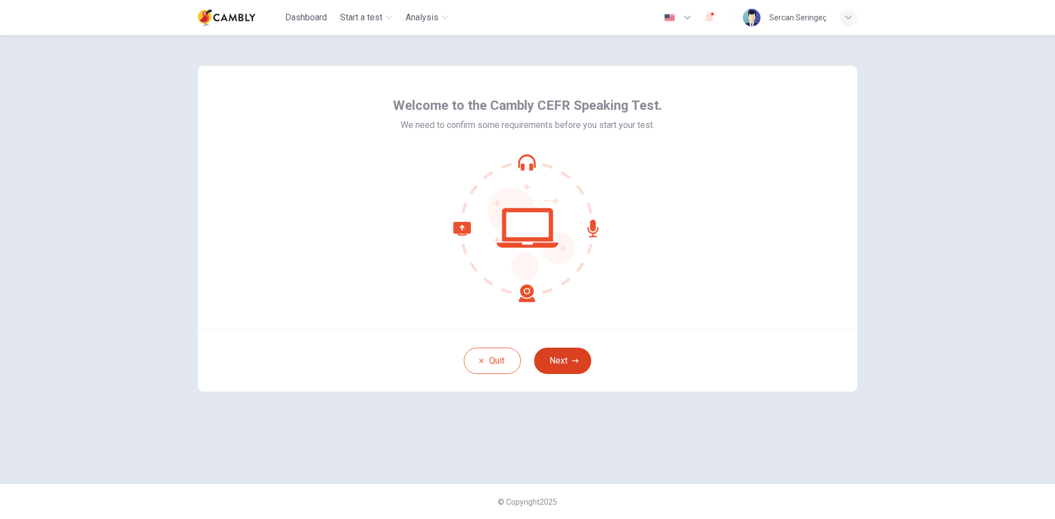
click at [555, 363] on button "Next" at bounding box center [562, 361] width 57 height 26
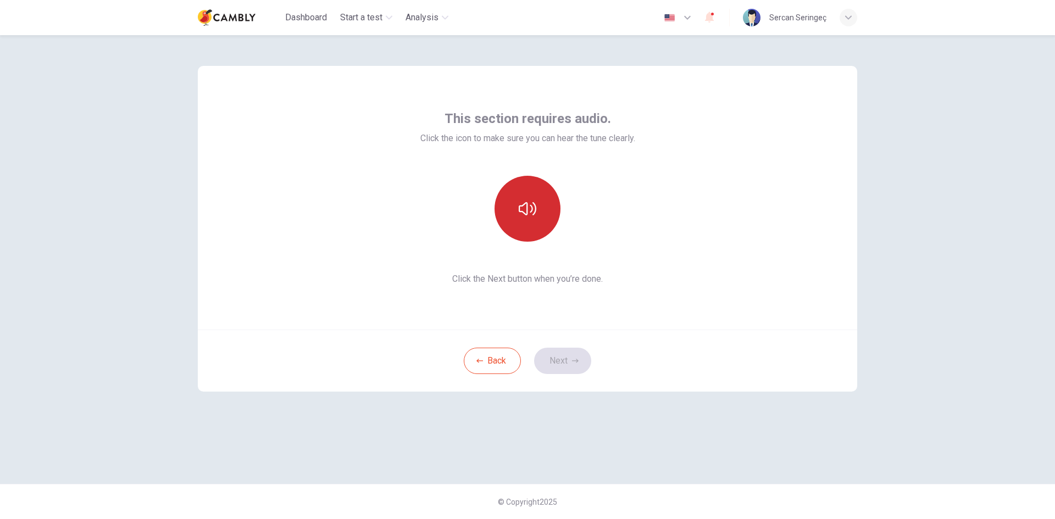
click at [529, 209] on icon "button" at bounding box center [528, 209] width 18 height 18
click at [554, 368] on button "Next" at bounding box center [562, 361] width 57 height 26
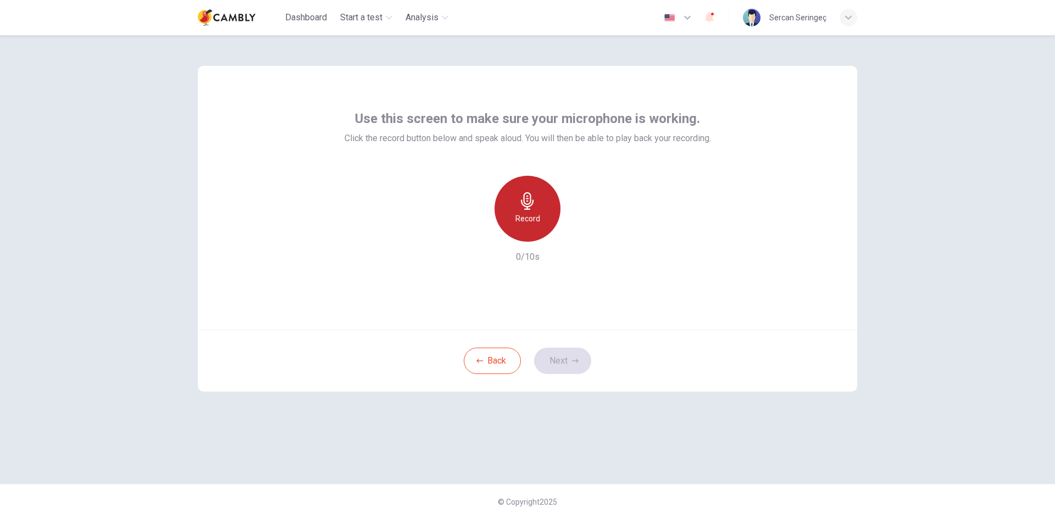
click at [524, 207] on icon "button" at bounding box center [528, 201] width 18 height 18
click at [578, 363] on icon "button" at bounding box center [575, 361] width 7 height 7
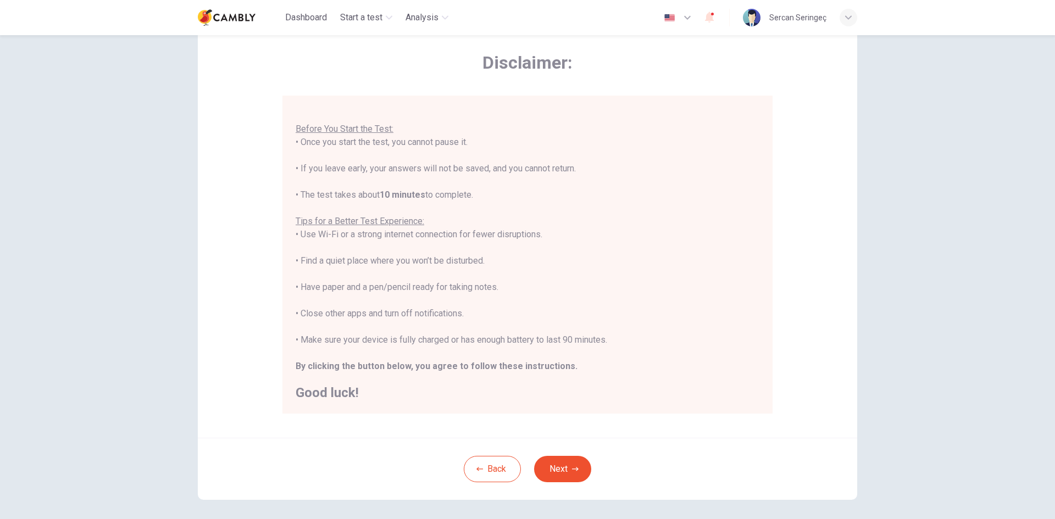
scroll to position [92, 0]
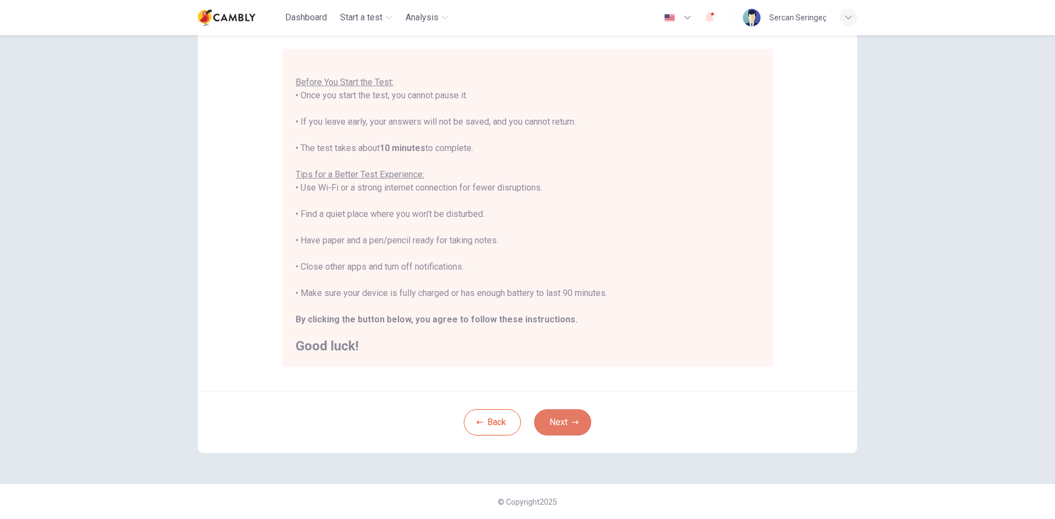
click at [581, 424] on button "Next" at bounding box center [562, 422] width 57 height 26
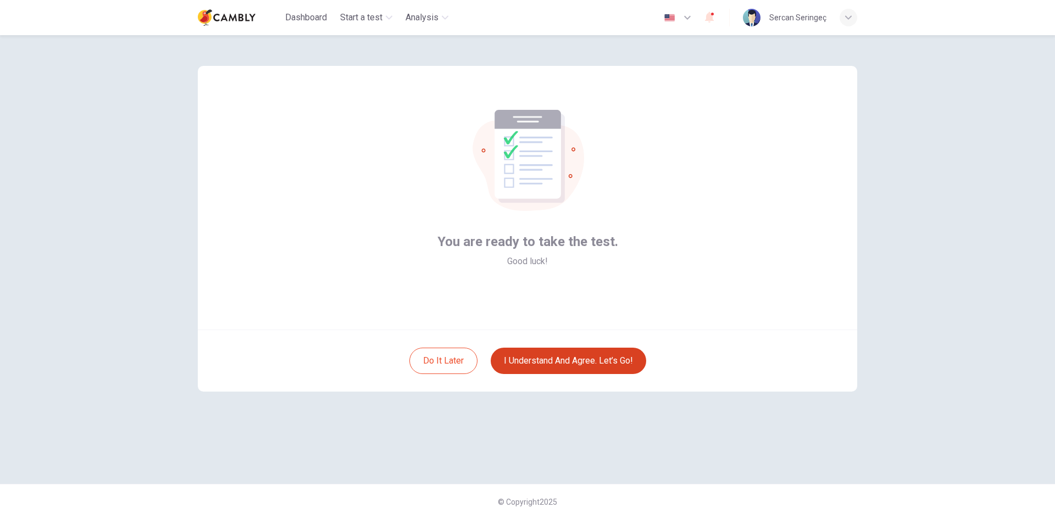
click at [581, 359] on button "I understand and agree. Let’s go!" at bounding box center [569, 361] width 156 height 26
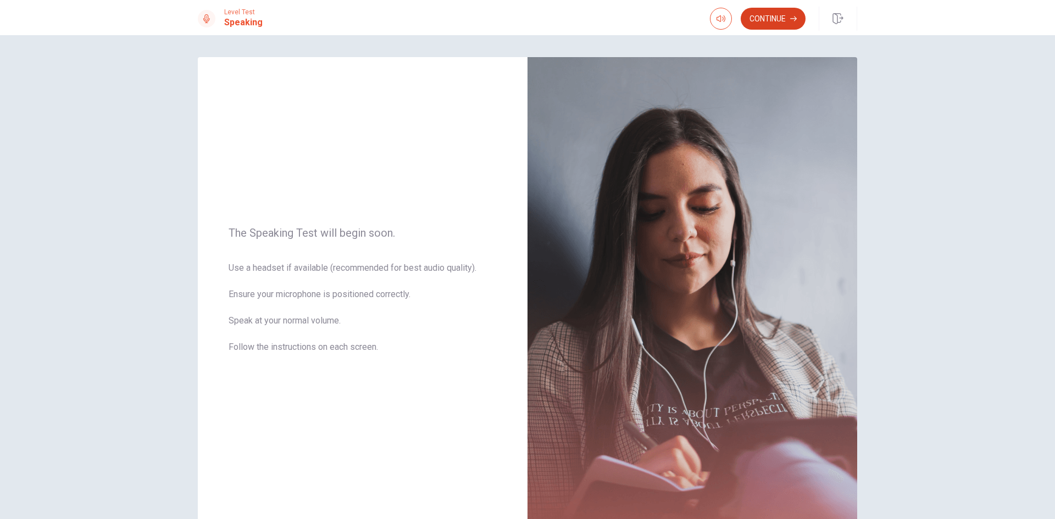
click at [776, 15] on button "Continue" at bounding box center [773, 19] width 65 height 22
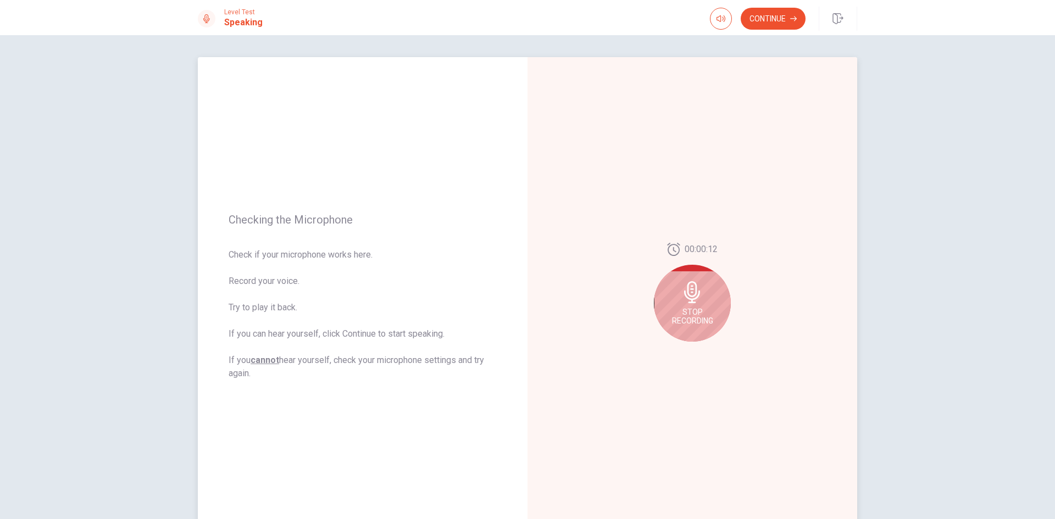
click at [701, 297] on div "Stop Recording" at bounding box center [692, 303] width 77 height 77
click at [701, 293] on icon at bounding box center [695, 296] width 22 height 22
click at [704, 347] on button "Play Audio" at bounding box center [704, 350] width 15 height 15
click at [686, 298] on icon at bounding box center [692, 296] width 16 height 22
click at [679, 350] on icon "Record Again" at bounding box center [680, 350] width 7 height 7
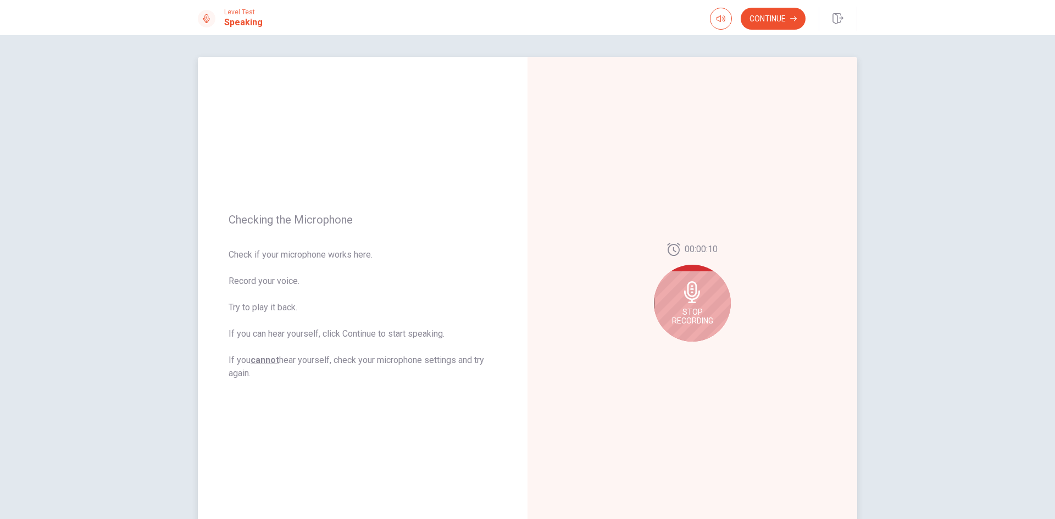
click at [689, 300] on icon at bounding box center [692, 292] width 16 height 22
click at [698, 343] on button "Play Audio" at bounding box center [704, 350] width 15 height 15
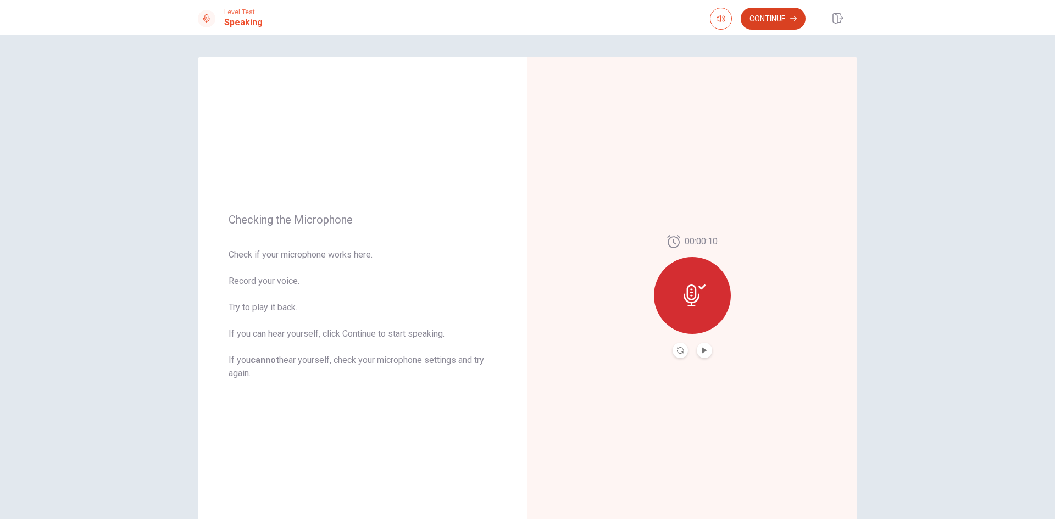
click at [757, 13] on button "Continue" at bounding box center [773, 19] width 65 height 22
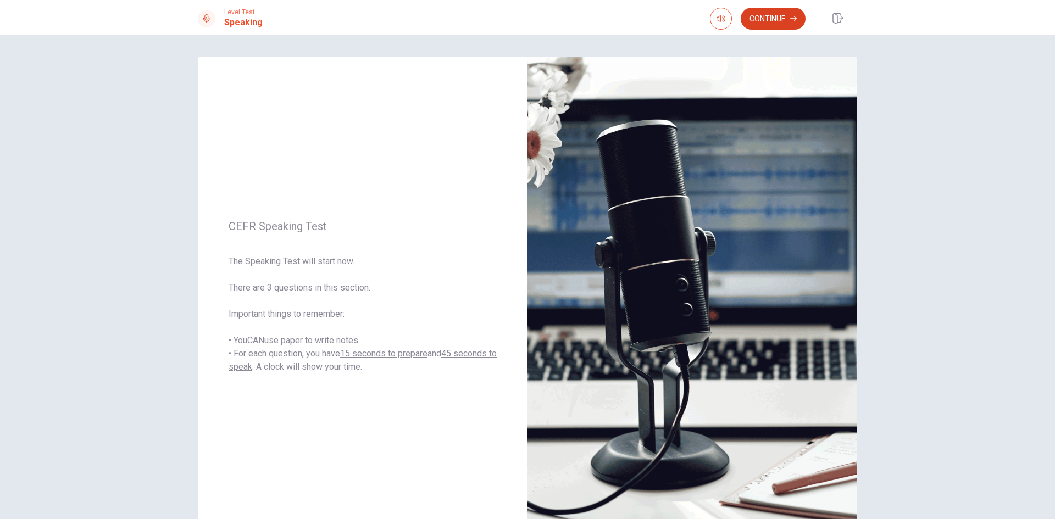
click at [776, 13] on button "Continue" at bounding box center [773, 19] width 65 height 22
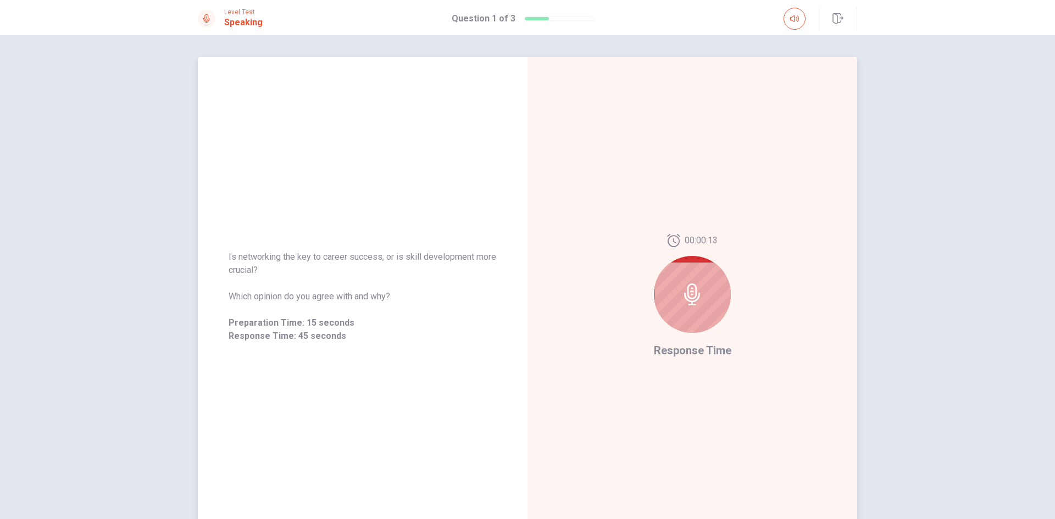
click at [695, 287] on icon at bounding box center [692, 295] width 22 height 22
drag, startPoint x: 694, startPoint y: 353, endPoint x: 708, endPoint y: 349, distance: 14.8
click at [698, 352] on span "Response Time" at bounding box center [692, 350] width 77 height 13
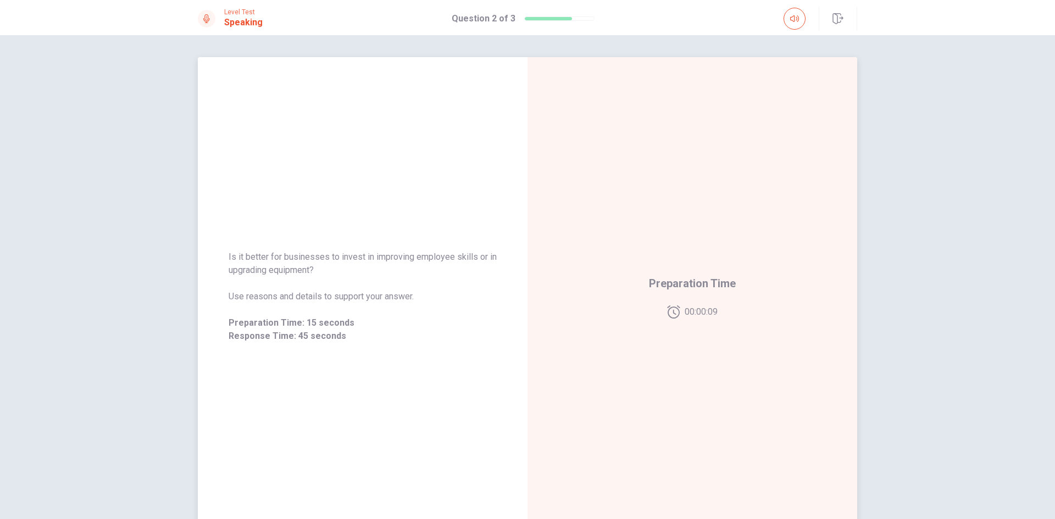
drag, startPoint x: 312, startPoint y: 275, endPoint x: 245, endPoint y: 250, distance: 71.5
click at [245, 250] on div "Is it better for businesses to invest in improving employee skills or in upgrad…" at bounding box center [363, 296] width 330 height 119
drag, startPoint x: 236, startPoint y: 253, endPoint x: 320, endPoint y: 269, distance: 86.2
click at [320, 269] on span "Is it better for businesses to invest in improving employee skills or in upgrad…" at bounding box center [363, 264] width 268 height 26
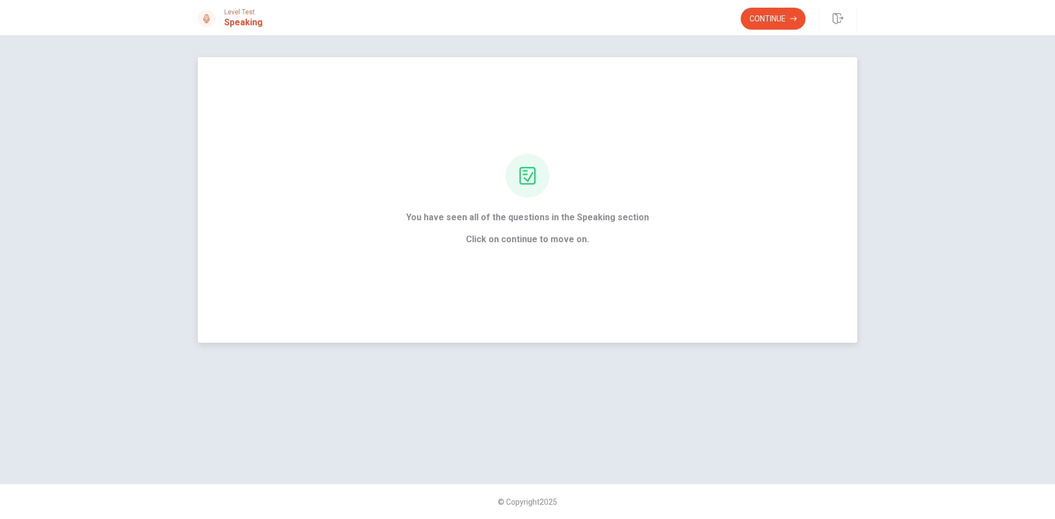
click at [553, 230] on div "You have seen all of the questions in the Speaking section Click on continue to…" at bounding box center [527, 228] width 243 height 35
click at [772, 22] on button "Continue" at bounding box center [773, 19] width 65 height 22
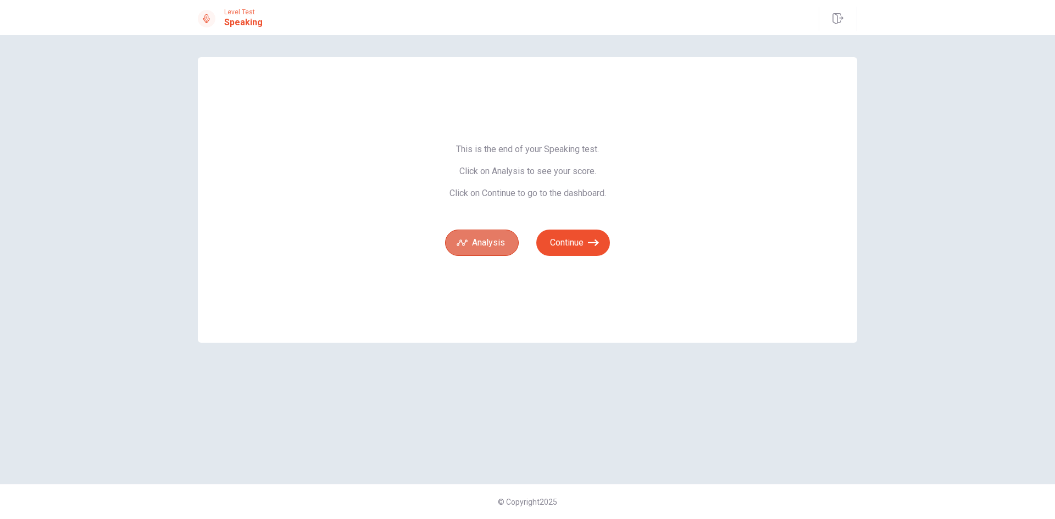
click at [492, 246] on button "Analysis" at bounding box center [482, 243] width 74 height 26
